Goal: Transaction & Acquisition: Purchase product/service

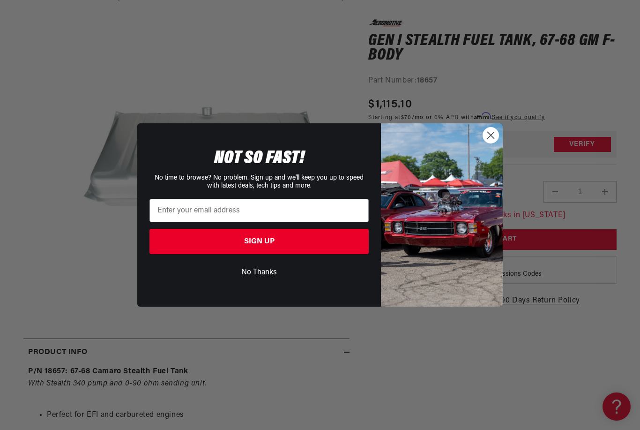
scroll to position [114, 0]
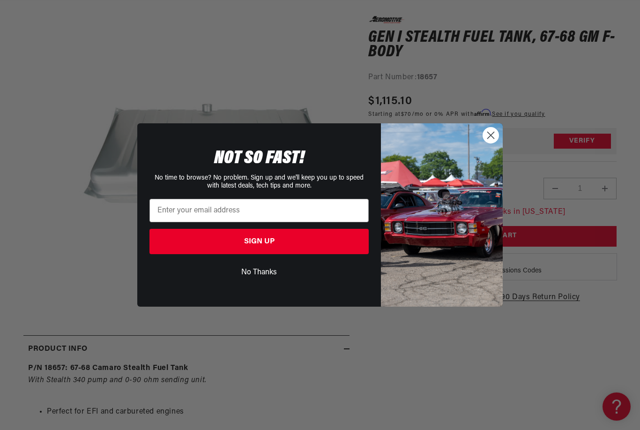
click at [492, 143] on circle "Close dialog" at bounding box center [490, 134] width 15 height 15
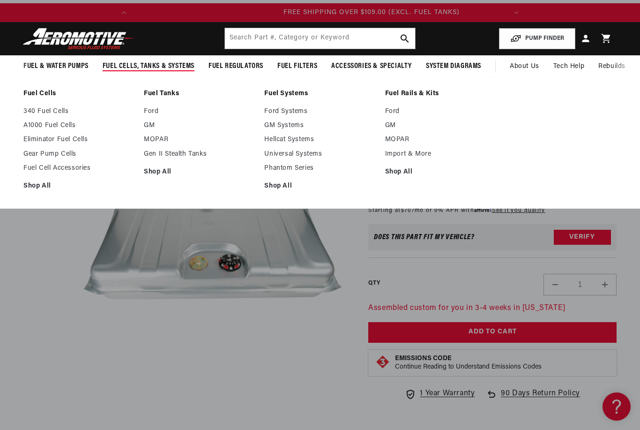
scroll to position [0, 371]
click at [162, 155] on link "Gen II Stealth Tanks" at bounding box center [199, 154] width 111 height 8
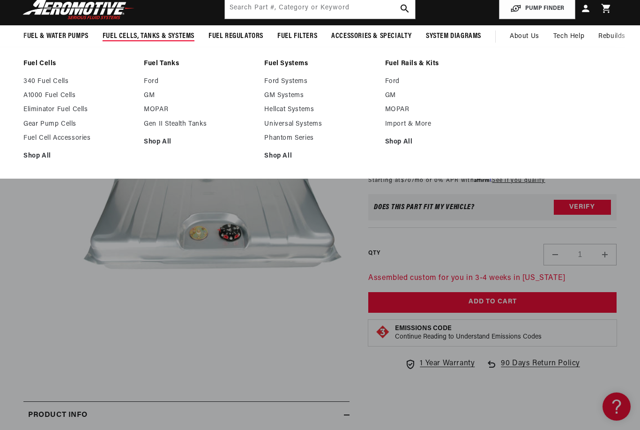
scroll to position [0, 0]
click at [45, 216] on media-gallery "Skip to product information Open media 1 in modal Watch Video" at bounding box center [186, 232] width 326 height 300
click at [571, 102] on ul "Fuel Cells 340 Fuel Cells A1000 Fuel Cells Eliminator Fuel Cells" at bounding box center [320, 112] width 640 height 106
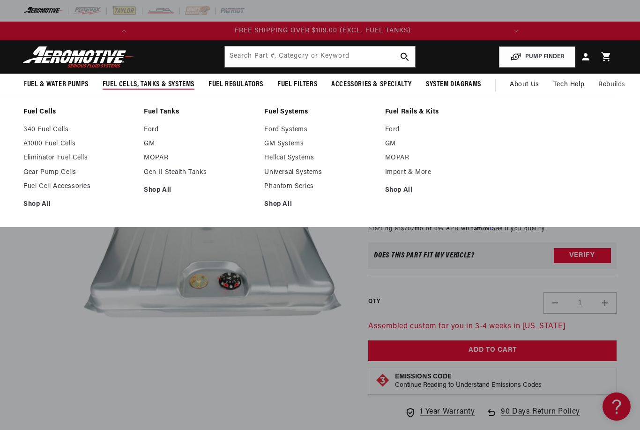
click at [75, 405] on button "Open media 1 in modal" at bounding box center [75, 405] width 0 height 0
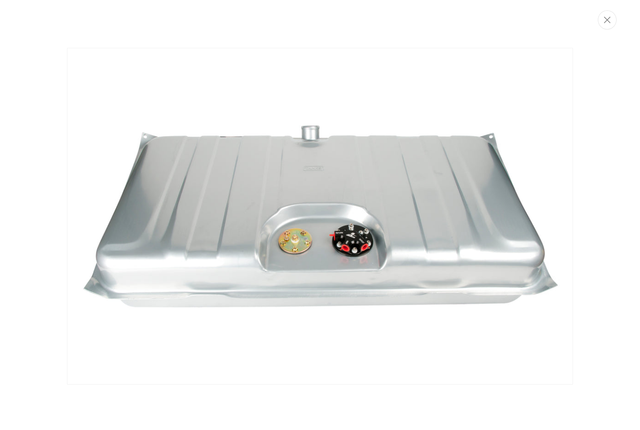
click at [605, 19] on icon "Close" at bounding box center [607, 19] width 7 height 7
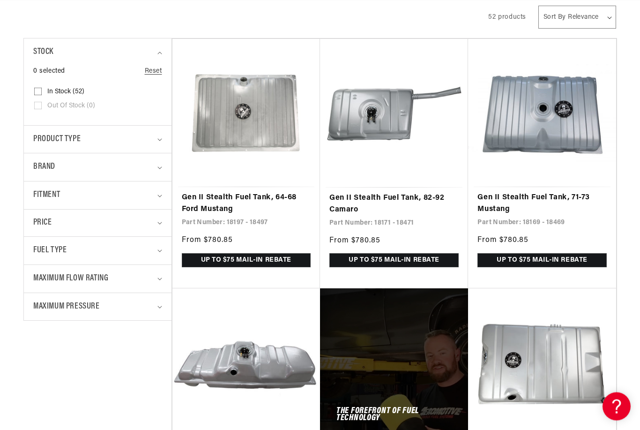
scroll to position [219, 0]
click at [162, 194] on icon "Fitment (0 selected)" at bounding box center [159, 195] width 5 height 3
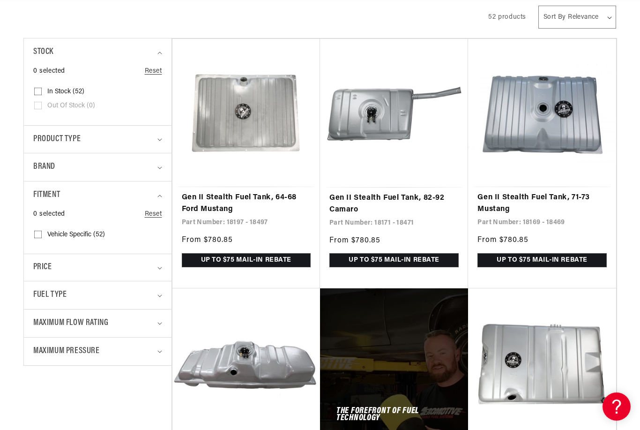
scroll to position [0, 0]
click at [210, 19] on div "All Products" at bounding box center [247, 16] width 448 height 26
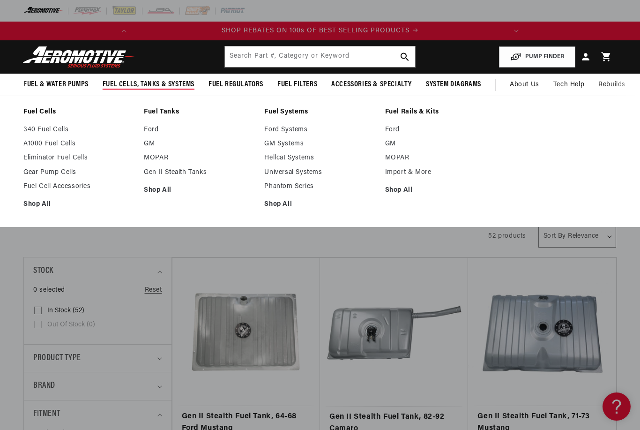
click at [145, 141] on link "GM" at bounding box center [199, 144] width 111 height 8
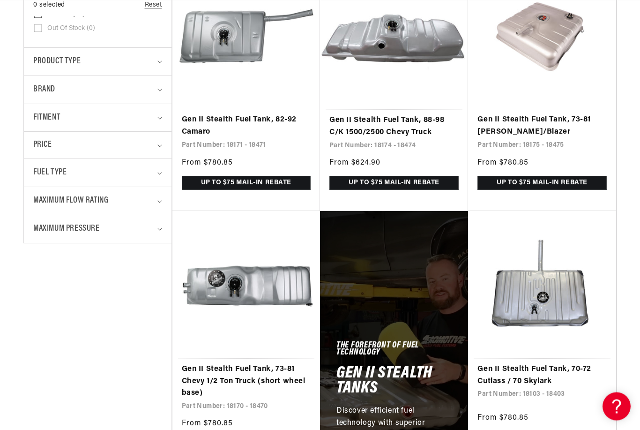
scroll to position [279, 0]
click at [154, 66] on summary "Product type" at bounding box center [97, 62] width 129 height 28
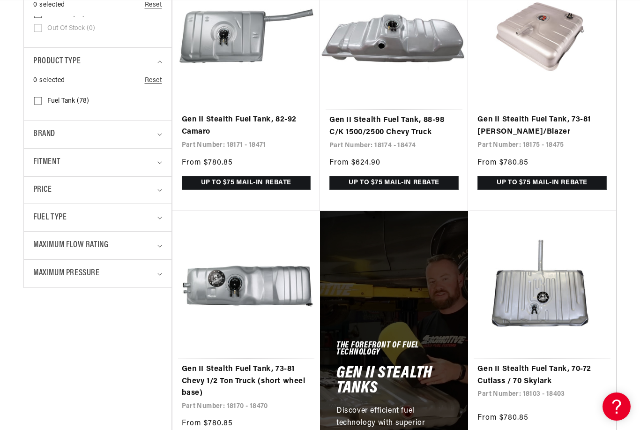
scroll to position [0, 0]
click at [160, 133] on icon "Brand (0 selected)" at bounding box center [159, 134] width 5 height 3
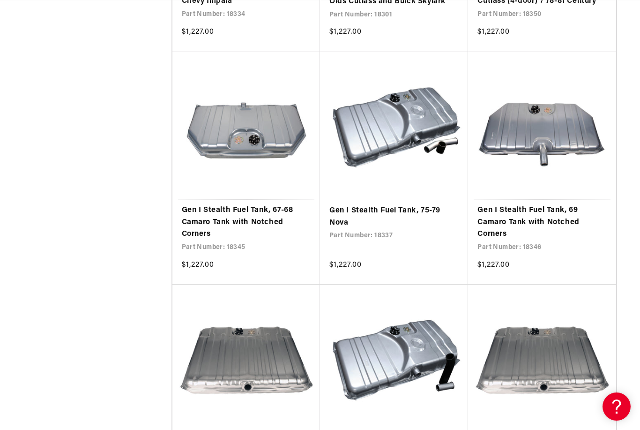
scroll to position [0, 371]
